Goal: Information Seeking & Learning: Learn about a topic

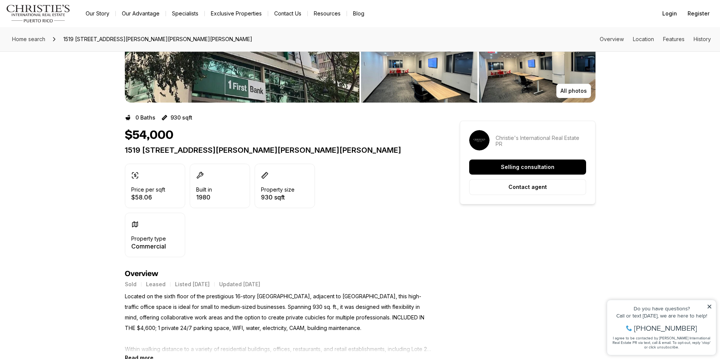
scroll to position [28, 0]
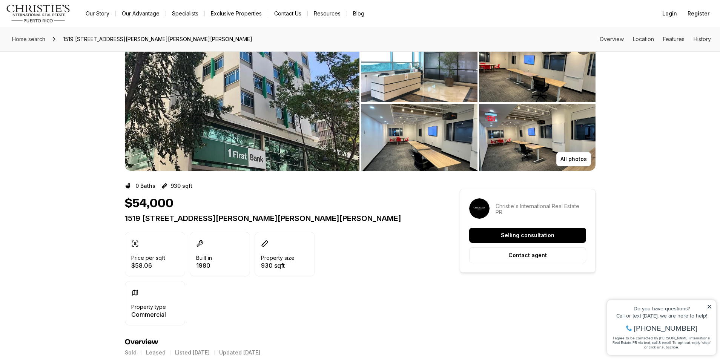
click at [285, 115] on img "View image gallery" at bounding box center [242, 103] width 235 height 136
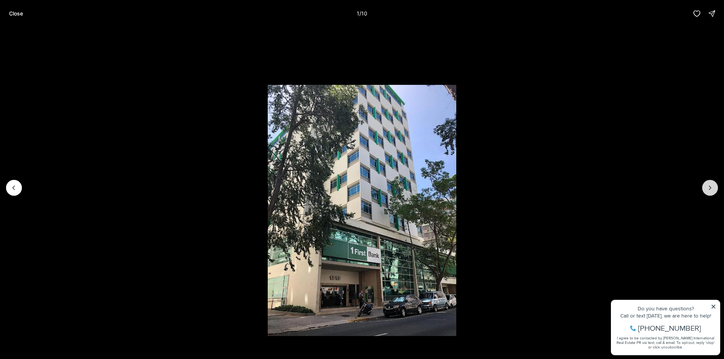
click at [707, 189] on icon "Next slide" at bounding box center [711, 188] width 8 height 8
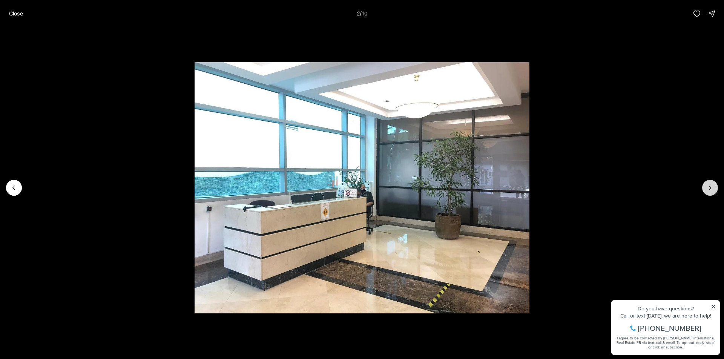
click at [707, 189] on icon "Next slide" at bounding box center [711, 188] width 8 height 8
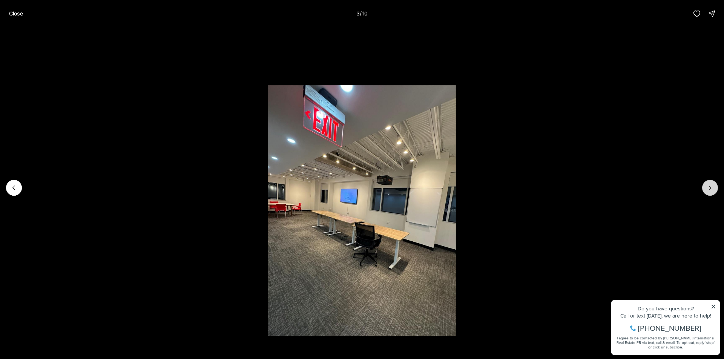
click at [707, 189] on icon "Next slide" at bounding box center [711, 188] width 8 height 8
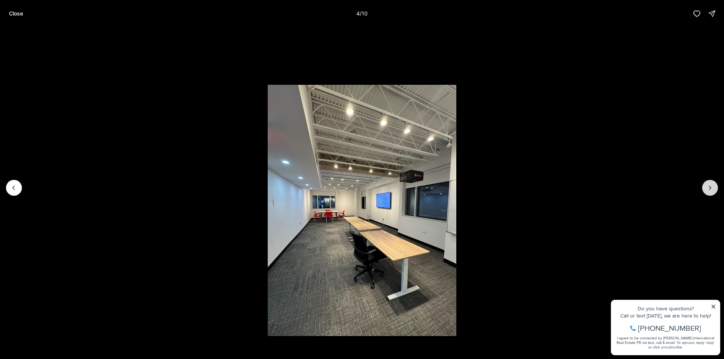
click at [707, 189] on icon "Next slide" at bounding box center [711, 188] width 8 height 8
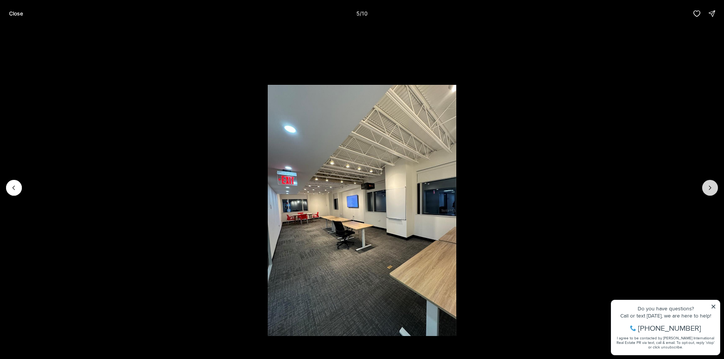
click at [707, 189] on icon "Next slide" at bounding box center [711, 188] width 8 height 8
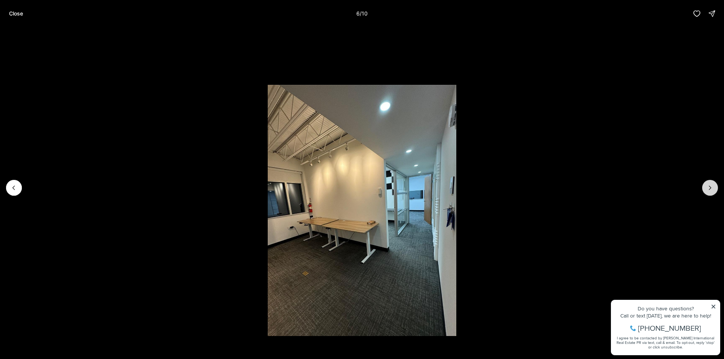
click at [707, 189] on icon "Next slide" at bounding box center [711, 188] width 8 height 8
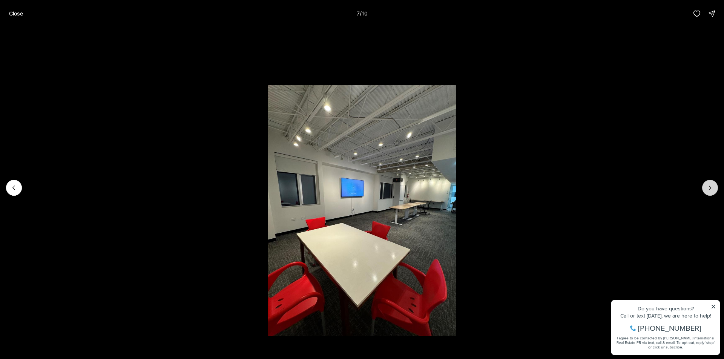
click at [707, 189] on icon "Next slide" at bounding box center [711, 188] width 8 height 8
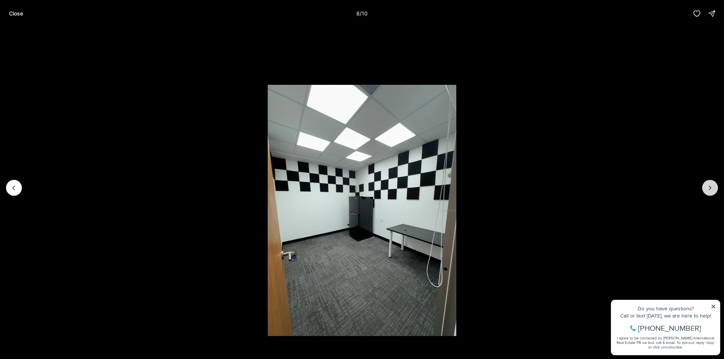
click at [707, 189] on icon "Next slide" at bounding box center [711, 188] width 8 height 8
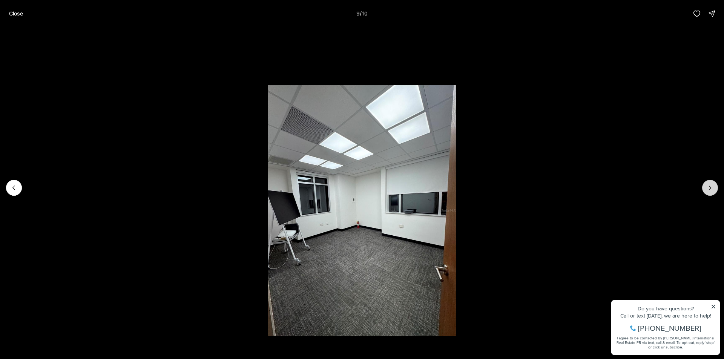
click at [707, 189] on icon "Next slide" at bounding box center [711, 188] width 8 height 8
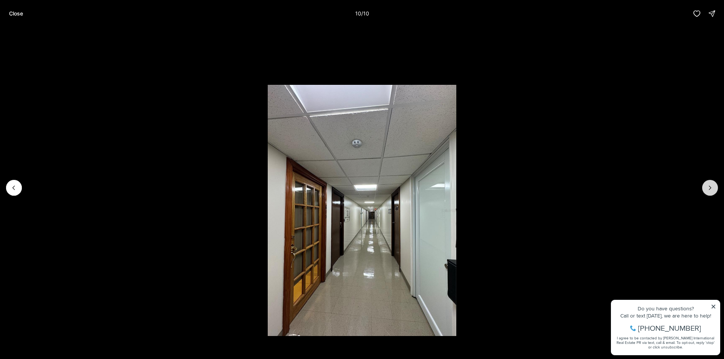
click at [707, 189] on div at bounding box center [710, 188] width 16 height 16
click at [610, 132] on li "10 of 10" at bounding box center [362, 187] width 724 height 321
click at [14, 22] on div "Close 10 / 10" at bounding box center [362, 13] width 724 height 27
click at [16, 14] on p "Close" at bounding box center [16, 14] width 14 height 6
